Goal: Information Seeking & Learning: Learn about a topic

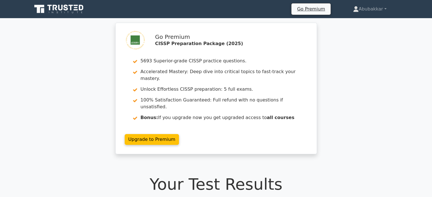
click at [64, 8] on icon at bounding box center [59, 9] width 55 height 11
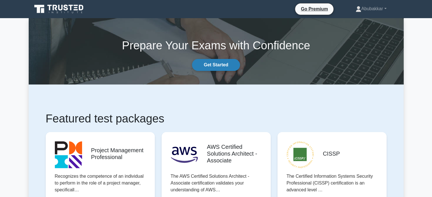
click at [210, 63] on link "Get Started" at bounding box center [216, 65] width 48 height 12
